Goal: Check status: Check status

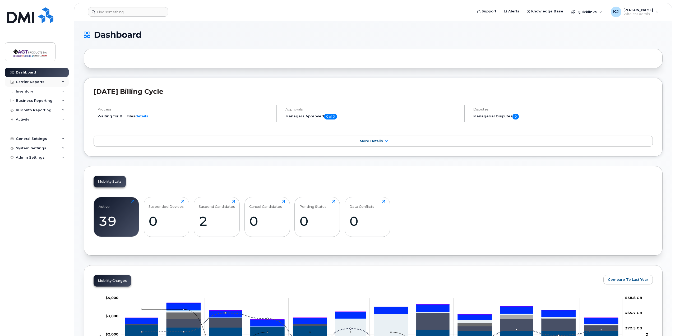
click at [39, 83] on div "Carrier Reports" at bounding box center [30, 82] width 29 height 4
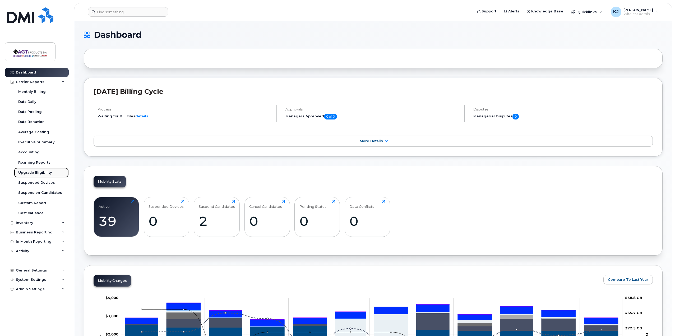
click at [42, 172] on div "Upgrade Eligibility" at bounding box center [35, 172] width 34 height 5
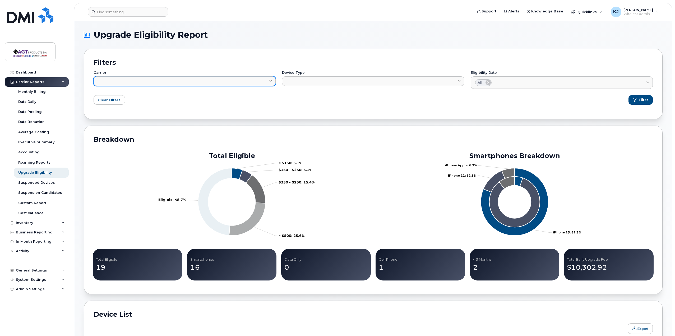
click at [221, 81] on link at bounding box center [184, 81] width 182 height 10
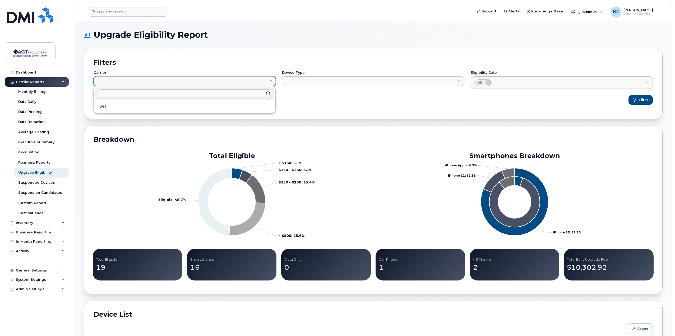
click at [221, 81] on link at bounding box center [184, 81] width 182 height 10
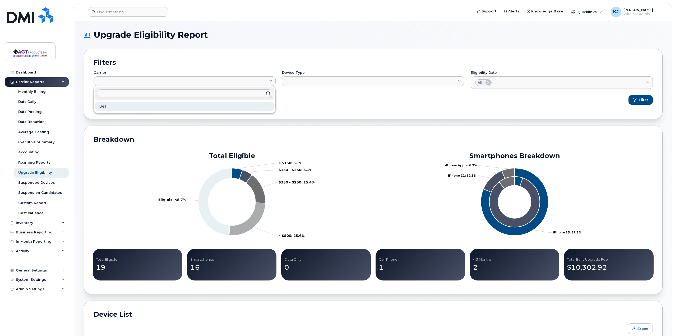
click at [185, 109] on div "Bell" at bounding box center [184, 106] width 179 height 9
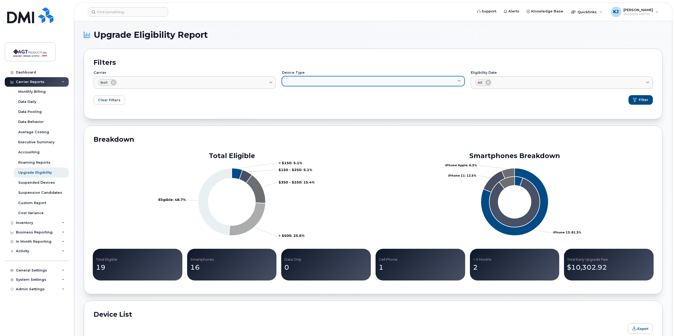
click at [361, 81] on link at bounding box center [373, 81] width 182 height 10
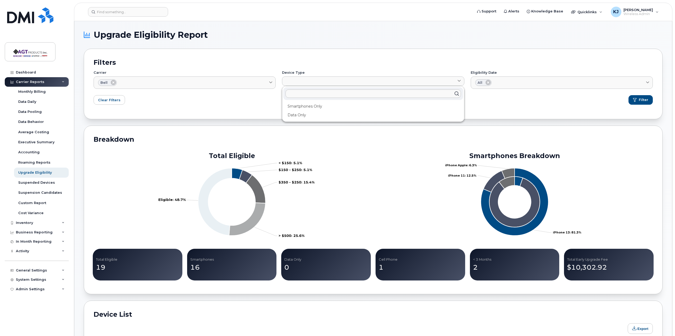
click at [236, 131] on div "Breakdown Total Eligible < $150: 5.1% $150 - $250: 5.1% $350 - $250: 15.4% > $5…" at bounding box center [373, 209] width 578 height 168
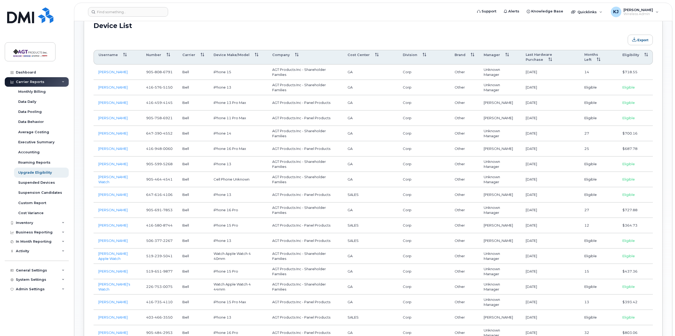
scroll to position [291, 0]
click at [640, 36] on button "Export" at bounding box center [639, 37] width 25 height 11
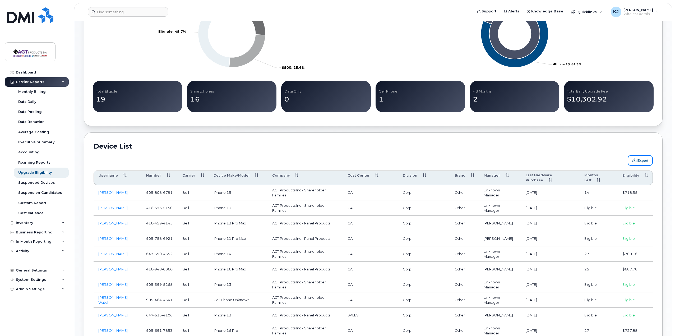
scroll to position [132, 0]
